Goal: Communication & Community: Answer question/provide support

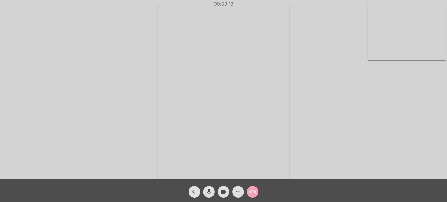
click at [251, 192] on mat-icon "call_end" at bounding box center [252, 191] width 7 height 7
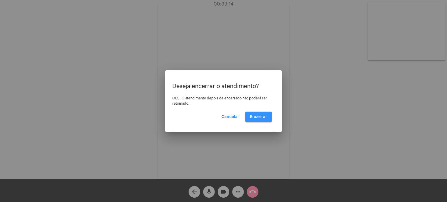
click at [260, 115] on span "Encerrar" at bounding box center [258, 117] width 17 height 4
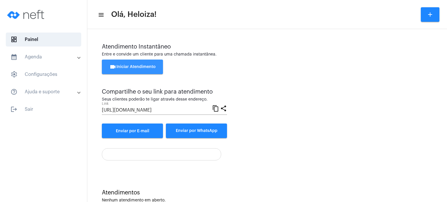
click at [136, 65] on span "videocam Iniciar Atendimento" at bounding box center [132, 67] width 46 height 4
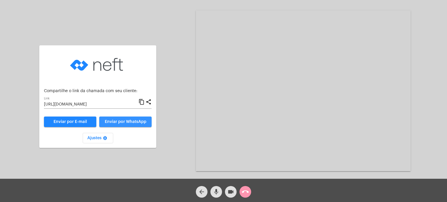
click at [125, 120] on button "Enviar por WhatsApp" at bounding box center [125, 122] width 52 height 10
